Goal: Task Accomplishment & Management: Use online tool/utility

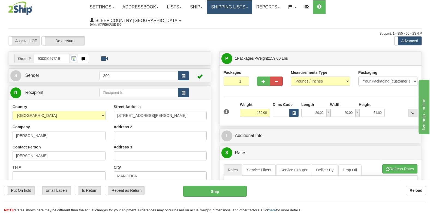
click at [252, 9] on link "Shipping lists" at bounding box center [229, 7] width 45 height 14
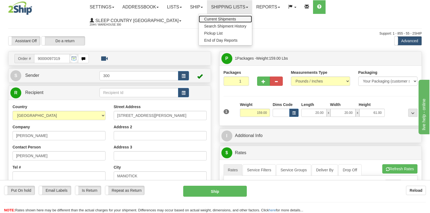
click at [236, 21] on span "Current Shipments" at bounding box center [220, 19] width 32 height 4
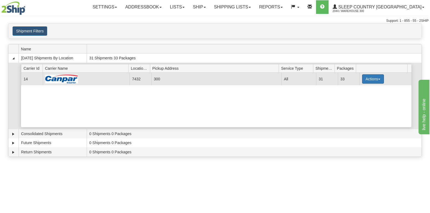
click at [378, 80] on span "button" at bounding box center [379, 79] width 2 height 1
click at [356, 90] on span "Details" at bounding box center [353, 89] width 15 height 4
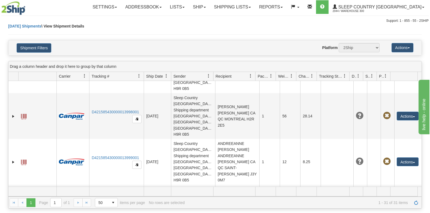
scroll to position [409, 0]
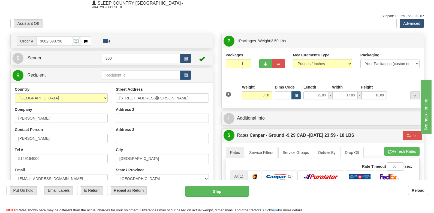
scroll to position [82, 0]
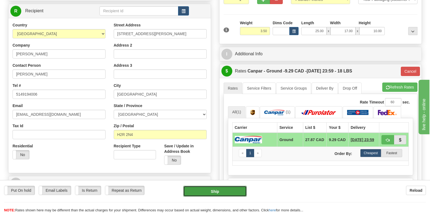
click at [225, 191] on button "Ship" at bounding box center [215, 191] width 64 height 11
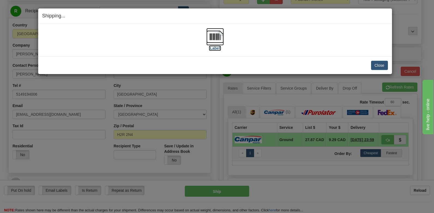
click at [218, 38] on img at bounding box center [214, 36] width 17 height 17
click at [384, 65] on button "Close" at bounding box center [379, 65] width 17 height 9
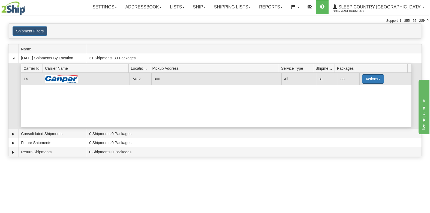
click at [377, 78] on button "Actions" at bounding box center [373, 78] width 22 height 9
click at [357, 91] on span "Details" at bounding box center [353, 89] width 15 height 4
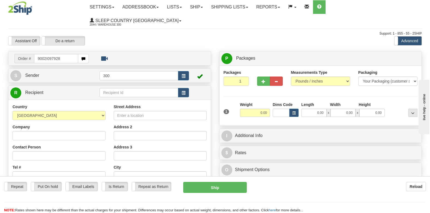
type input "9002I097928"
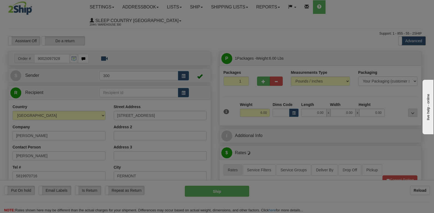
type input "POINTE-CLAIRE"
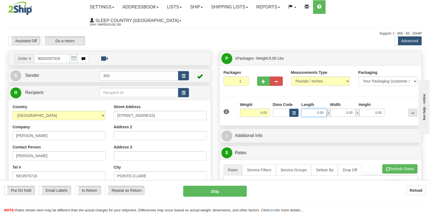
click at [315, 109] on input "0.00" at bounding box center [313, 113] width 25 height 8
type input "21.00"
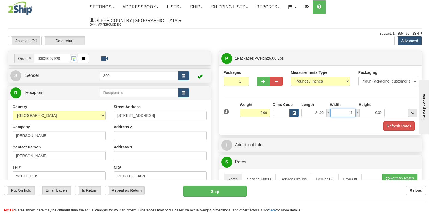
type input "11.00"
click at [400, 122] on button "Refresh Rates" at bounding box center [399, 126] width 31 height 9
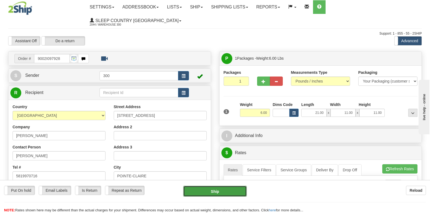
click at [218, 190] on button "Ship" at bounding box center [215, 191] width 64 height 11
type input "DOM.EP"
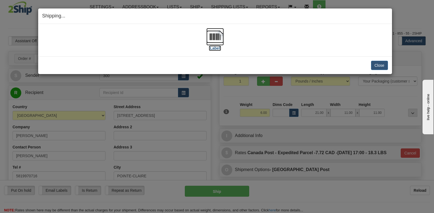
click at [215, 36] on img at bounding box center [214, 36] width 17 height 17
click at [383, 66] on button "Close" at bounding box center [379, 65] width 17 height 9
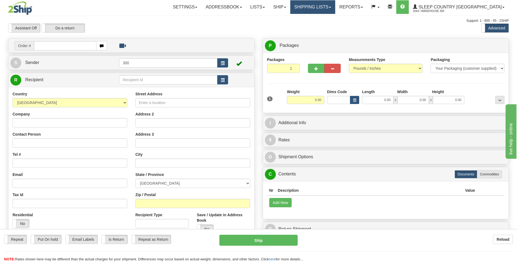
click at [336, 10] on link "Shipping lists" at bounding box center [313, 7] width 45 height 14
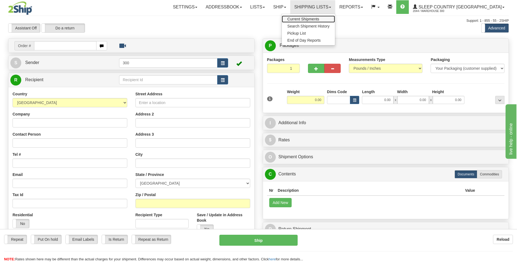
click at [319, 17] on span "Current Shipments" at bounding box center [304, 19] width 32 height 4
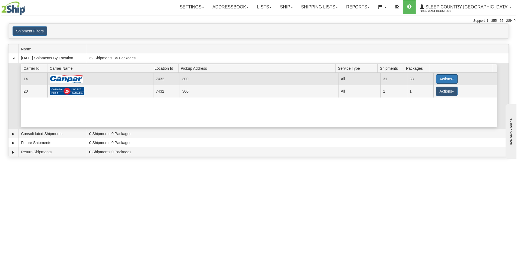
click at [452, 79] on span "button" at bounding box center [453, 79] width 2 height 1
click at [432, 89] on span "Details" at bounding box center [427, 89] width 15 height 4
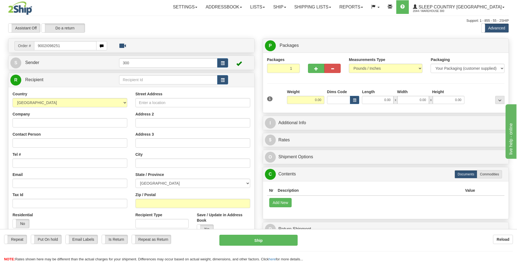
type input "9002I098251"
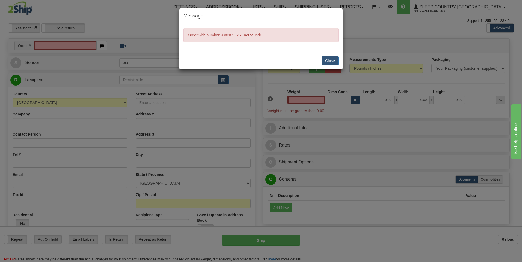
type input "0.00"
click at [329, 61] on button "Close" at bounding box center [329, 60] width 17 height 9
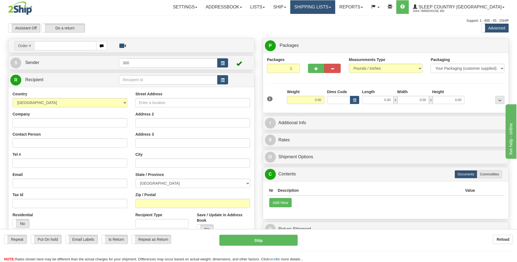
click at [336, 7] on link "Shipping lists" at bounding box center [313, 7] width 45 height 14
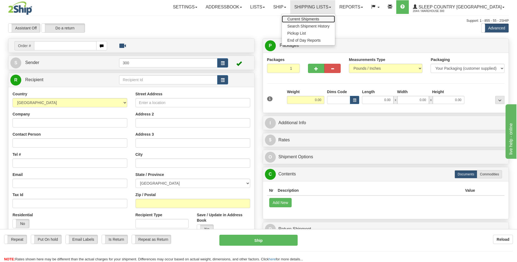
click at [319, 19] on span "Current Shipments" at bounding box center [304, 19] width 32 height 4
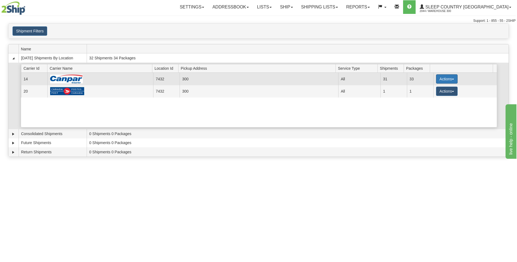
click at [449, 79] on button "Actions" at bounding box center [447, 78] width 22 height 9
click at [426, 89] on span "Details" at bounding box center [427, 89] width 15 height 4
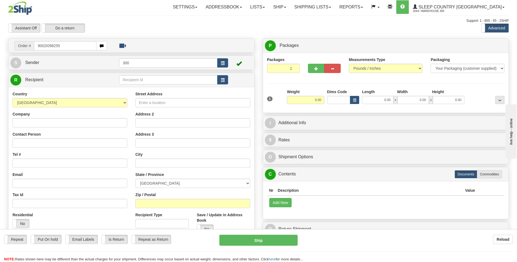
type input "9002I098255"
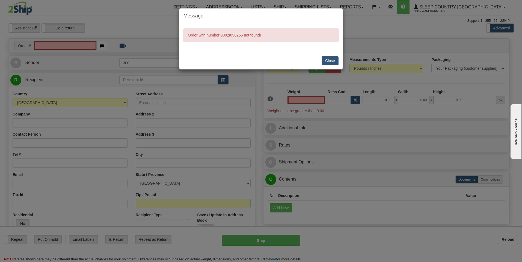
type input "0.00"
click at [333, 61] on button "Close" at bounding box center [329, 60] width 17 height 9
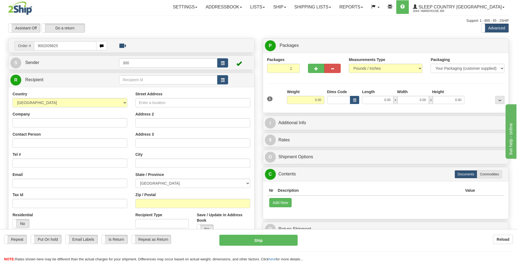
type input "9002I098255"
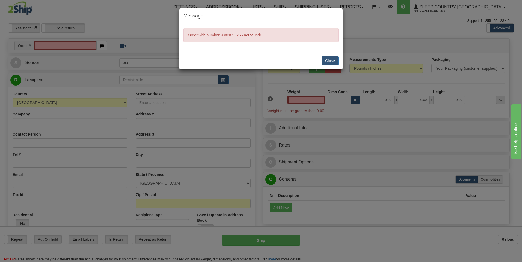
type input "0.00"
click at [327, 58] on button "Close" at bounding box center [329, 60] width 17 height 9
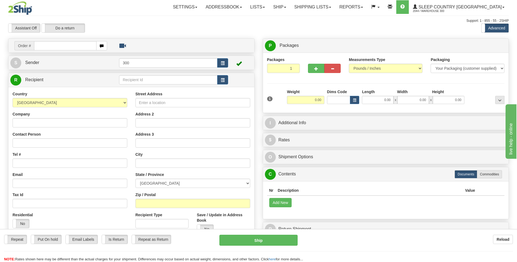
click at [380, 249] on div "Repeat Repeat Put On hold Put On hold Print Order Slip Print Order Slip Email L…" at bounding box center [258, 248] width 517 height 27
click at [331, 7] on span at bounding box center [330, 7] width 2 height 1
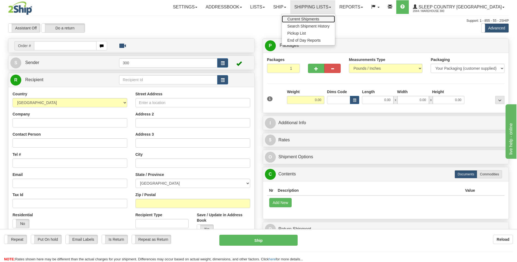
click at [319, 19] on span "Current Shipments" at bounding box center [304, 19] width 32 height 4
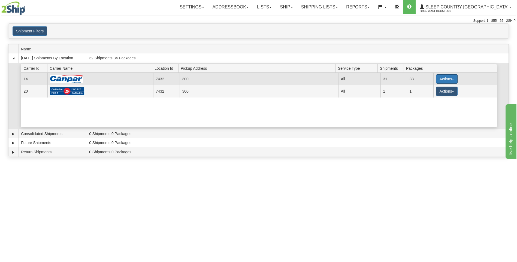
click at [452, 79] on span "button" at bounding box center [453, 79] width 2 height 1
click at [429, 89] on span "Details" at bounding box center [427, 89] width 15 height 4
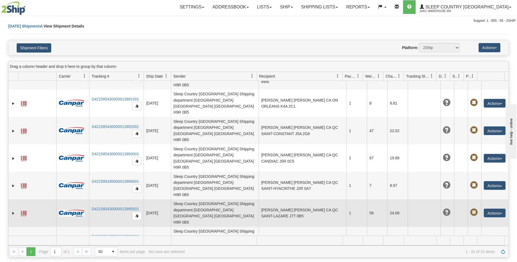
scroll to position [55, 0]
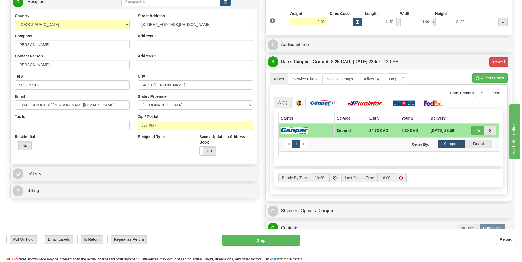
scroll to position [82, 0]
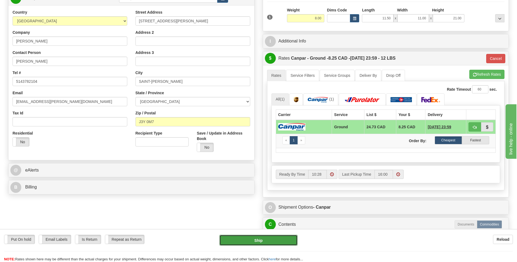
click at [273, 239] on button "Ship" at bounding box center [259, 240] width 78 height 11
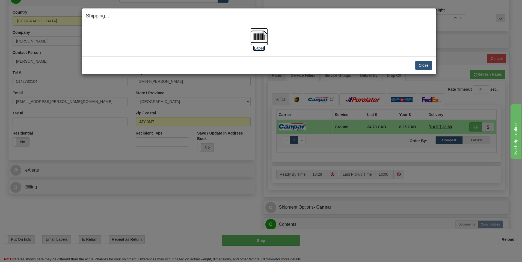
click at [261, 34] on img at bounding box center [258, 36] width 17 height 17
click at [423, 66] on button "Close" at bounding box center [423, 65] width 17 height 9
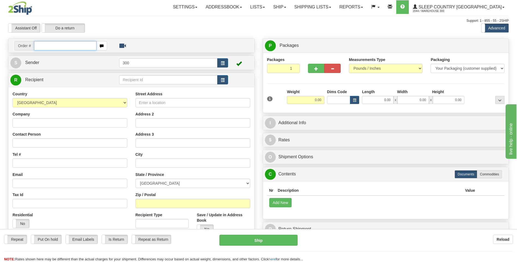
click at [50, 44] on input "text" at bounding box center [65, 45] width 62 height 9
type input "9000I097319"
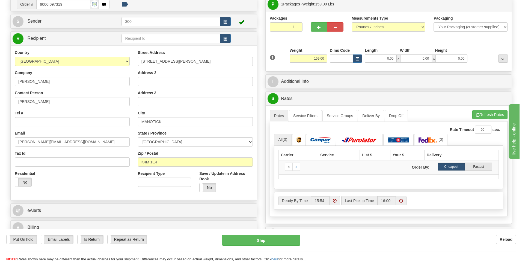
scroll to position [27, 0]
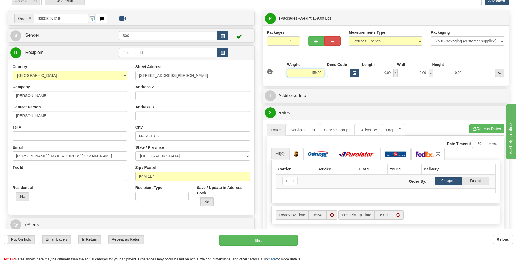
click at [316, 73] on input "159.00" at bounding box center [305, 73] width 37 height 8
click at [315, 73] on input "159.00" at bounding box center [305, 73] width 37 height 8
click at [317, 73] on input "159.00" at bounding box center [305, 73] width 37 height 8
type input "45.00"
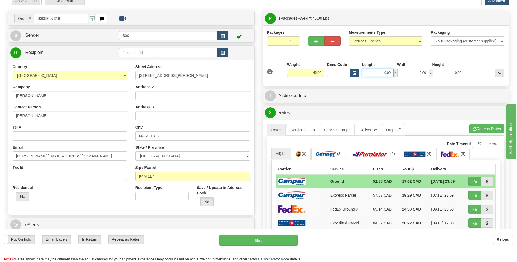
click at [387, 72] on input "0.00" at bounding box center [378, 73] width 32 height 8
type input "20.00"
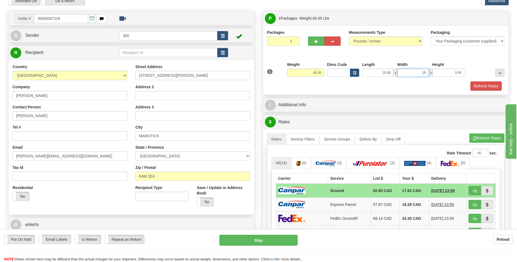
type input "20.00"
type input "61.00"
click at [482, 85] on button "Refresh Rates" at bounding box center [486, 86] width 31 height 9
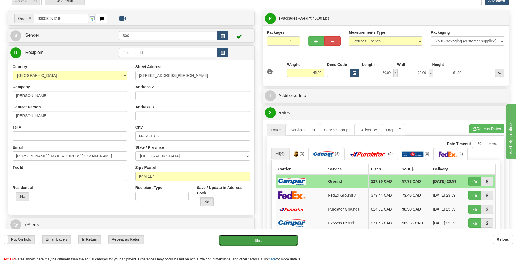
click at [238, 240] on button "Ship" at bounding box center [259, 240] width 78 height 11
type input "1"
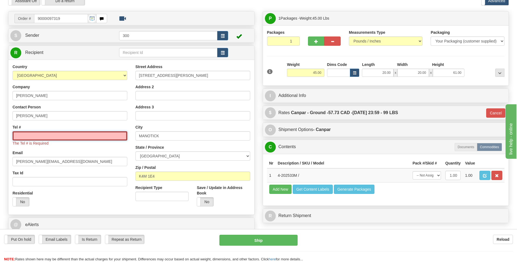
click at [47, 133] on input "Tel #" at bounding box center [70, 135] width 115 height 9
click at [461, 195] on td "Add New Get Content Labels Generate Packages" at bounding box center [386, 189] width 238 height 14
click at [29, 136] on input "Tel #" at bounding box center [70, 135] width 115 height 9
paste input "[PHONE_NUMBER]"
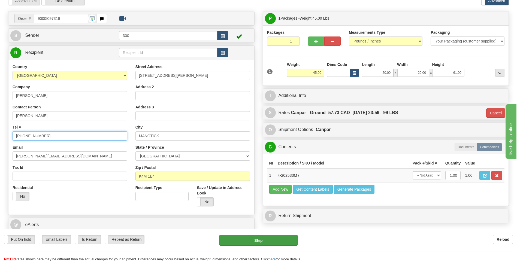
type input "[PHONE_NUMBER]"
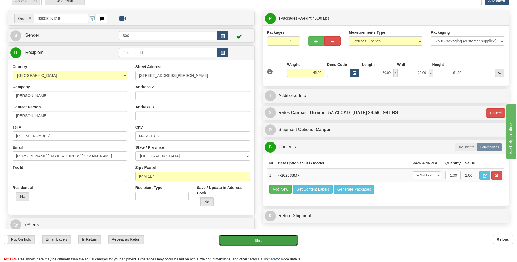
click at [266, 241] on button "Ship" at bounding box center [259, 240] width 78 height 11
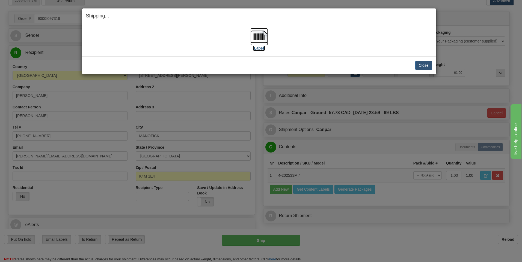
click at [259, 38] on img at bounding box center [258, 36] width 17 height 17
